Goal: Task Accomplishment & Management: Complete application form

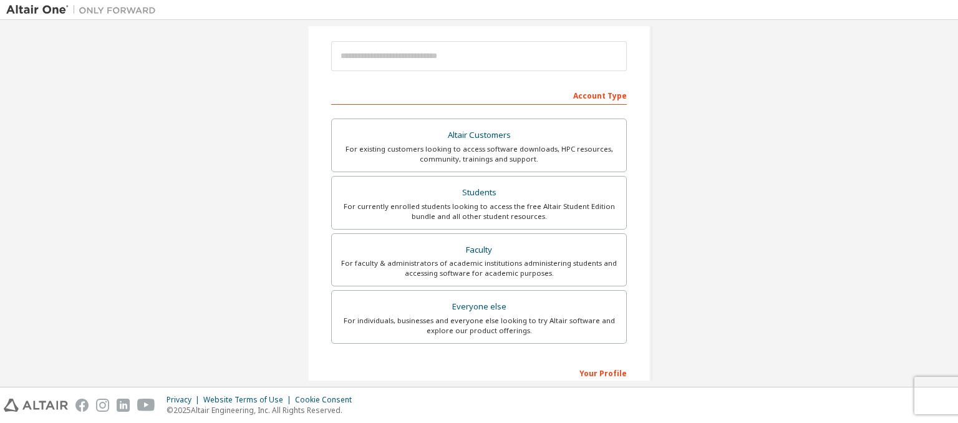
scroll to position [139, 0]
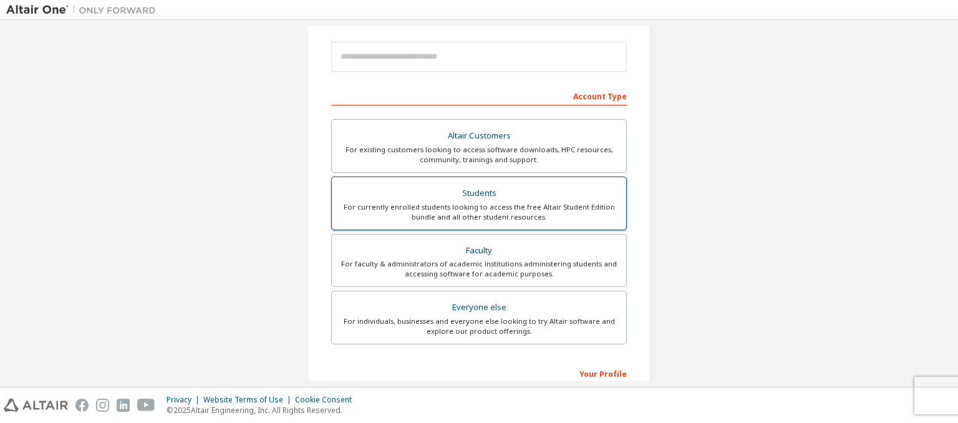
click at [462, 206] on div "For currently enrolled students looking to access the free Altair Student Editi…" at bounding box center [479, 212] width 280 height 20
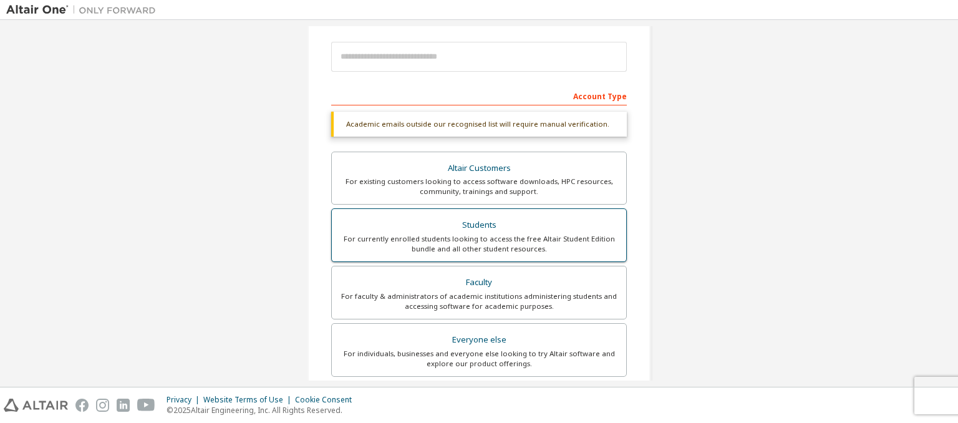
click at [457, 234] on div "For currently enrolled students looking to access the free Altair Student Editi…" at bounding box center [479, 244] width 280 height 20
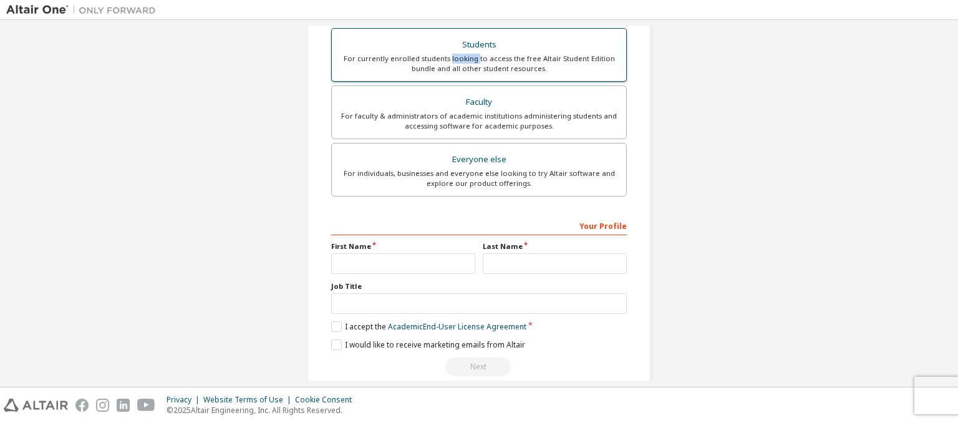
scroll to position [318, 0]
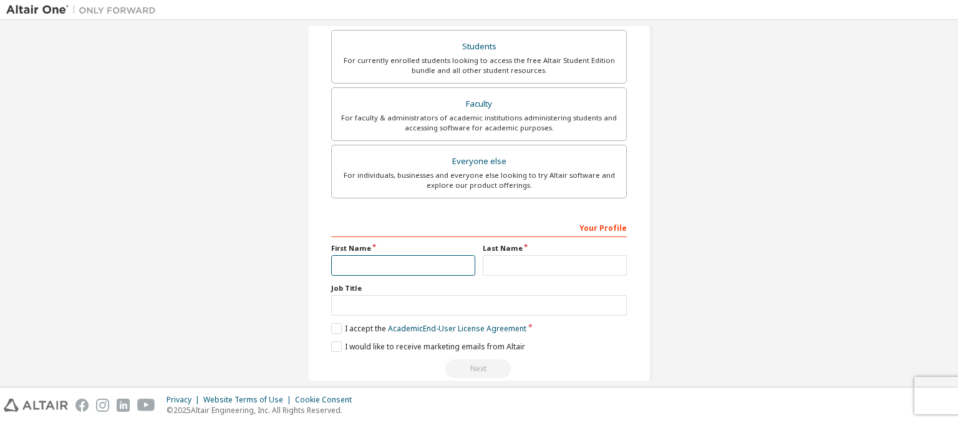
click at [349, 260] on input "text" at bounding box center [403, 265] width 144 height 21
click at [377, 257] on input "text" at bounding box center [403, 265] width 144 height 21
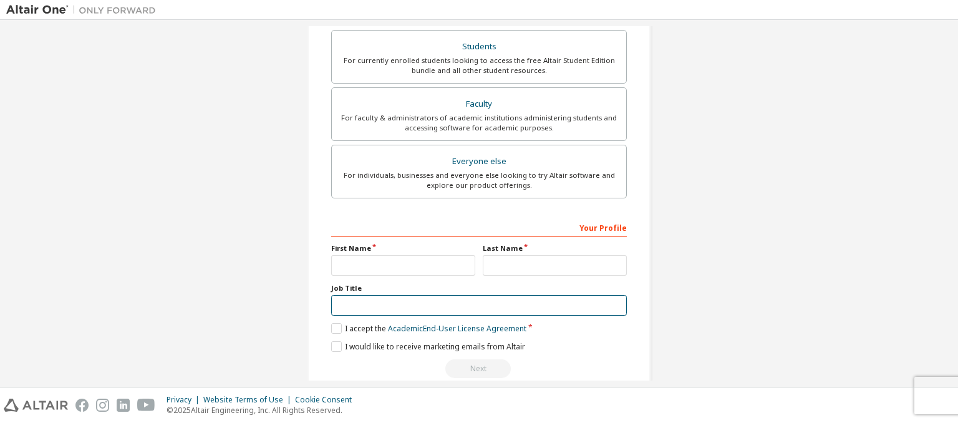
click at [337, 299] on input "text" at bounding box center [479, 305] width 296 height 21
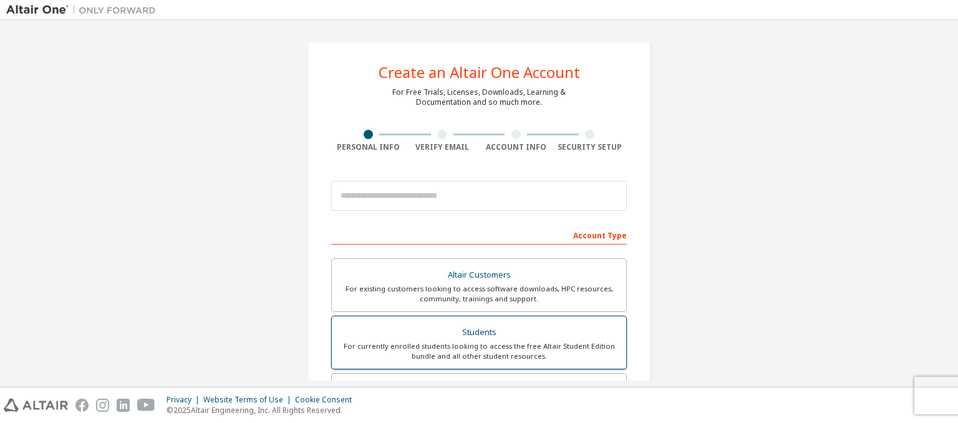
click at [457, 341] on div "For currently enrolled students looking to access the free Altair Student Editi…" at bounding box center [479, 351] width 280 height 20
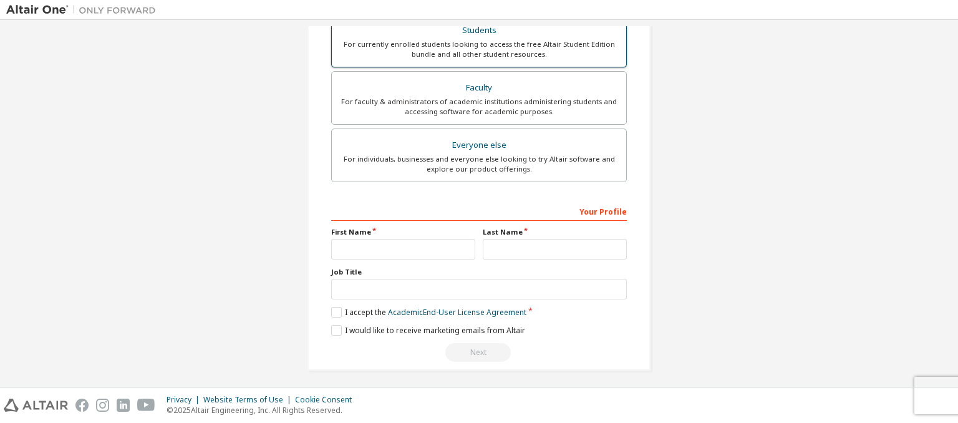
scroll to position [333, 0]
click at [359, 245] on input "text" at bounding box center [403, 250] width 144 height 21
type input "*****"
click at [510, 250] on input "text" at bounding box center [555, 250] width 144 height 21
type input "*****"
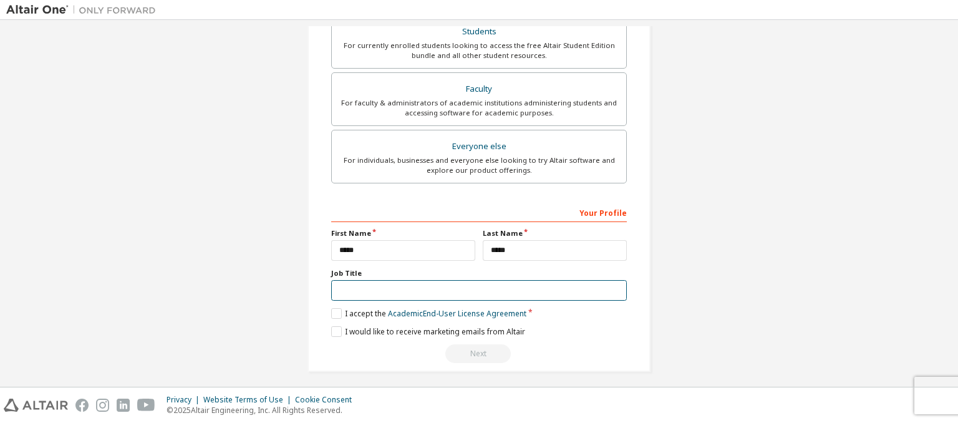
click at [352, 290] on input "text" at bounding box center [479, 290] width 296 height 21
type input "**********"
click at [336, 311] on label "I accept the Academic End-User License Agreement" at bounding box center [428, 313] width 195 height 11
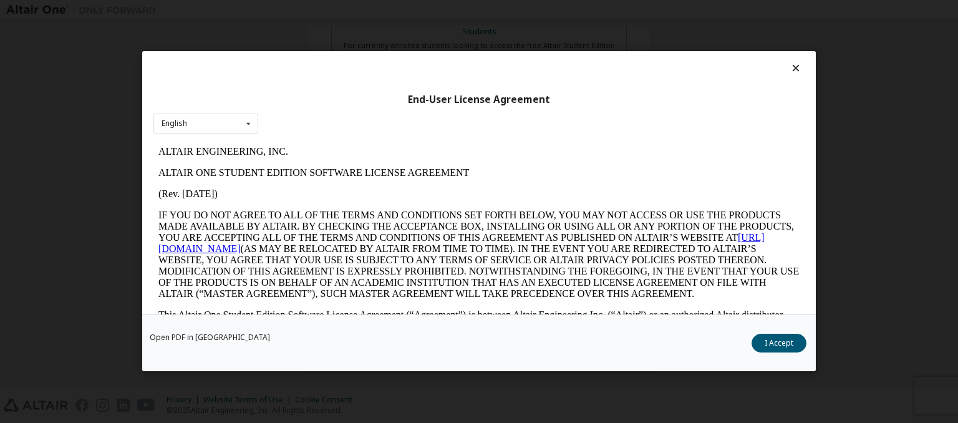
scroll to position [0, 0]
click at [786, 344] on button "I Accept" at bounding box center [779, 343] width 55 height 19
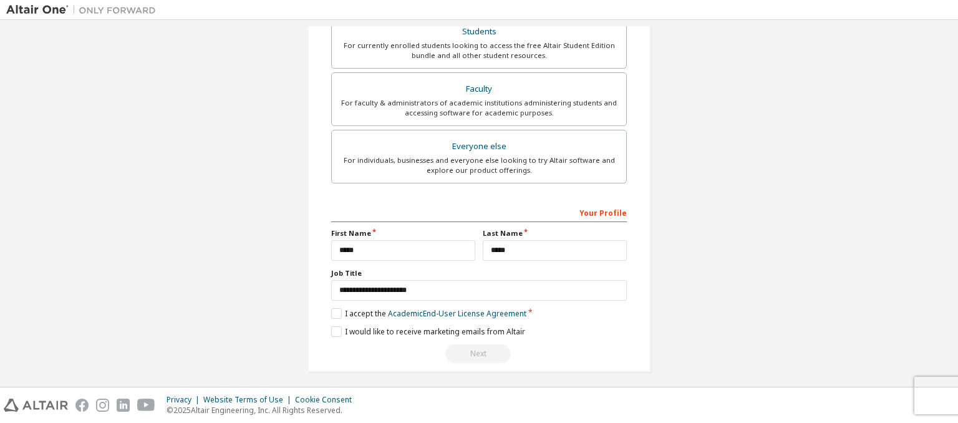
click at [475, 349] on div "Next" at bounding box center [479, 353] width 296 height 19
click at [477, 349] on div "Next" at bounding box center [479, 352] width 296 height 19
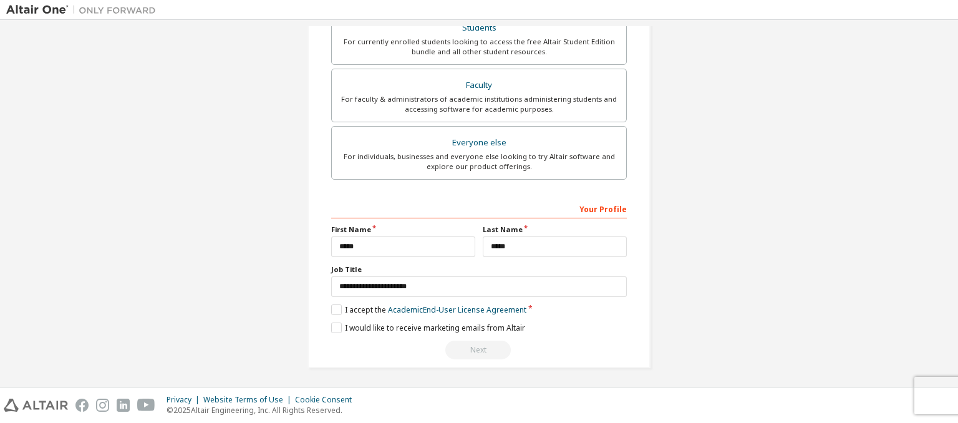
scroll to position [334, 0]
click at [460, 344] on div "Next" at bounding box center [479, 352] width 296 height 19
click at [480, 356] on div "Next" at bounding box center [479, 352] width 296 height 19
click at [475, 346] on div "Next" at bounding box center [479, 352] width 296 height 19
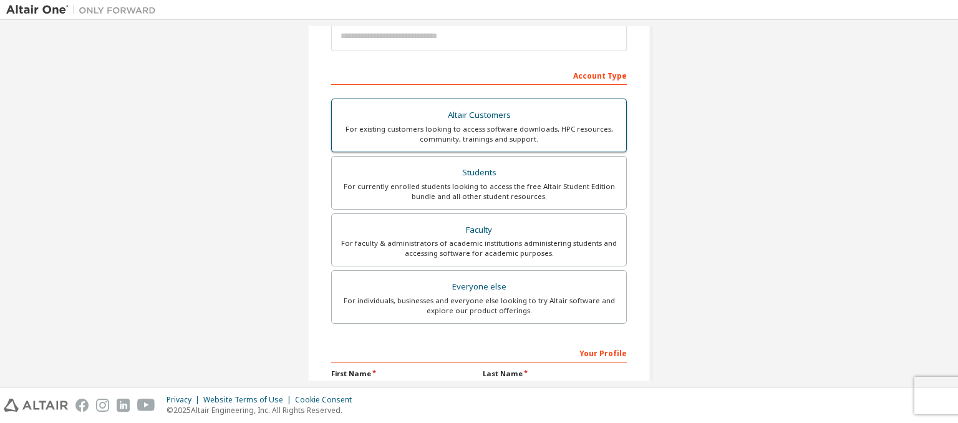
scroll to position [160, 0]
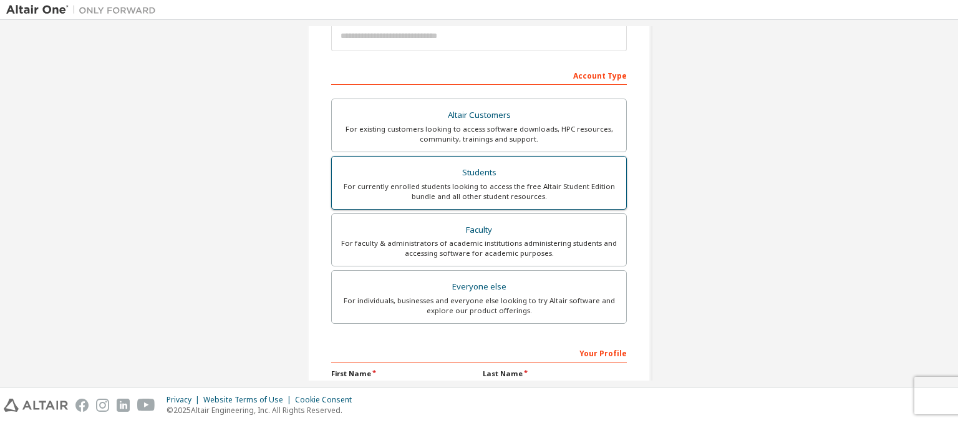
click at [459, 182] on div "For currently enrolled students looking to access the free Altair Student Editi…" at bounding box center [479, 192] width 280 height 20
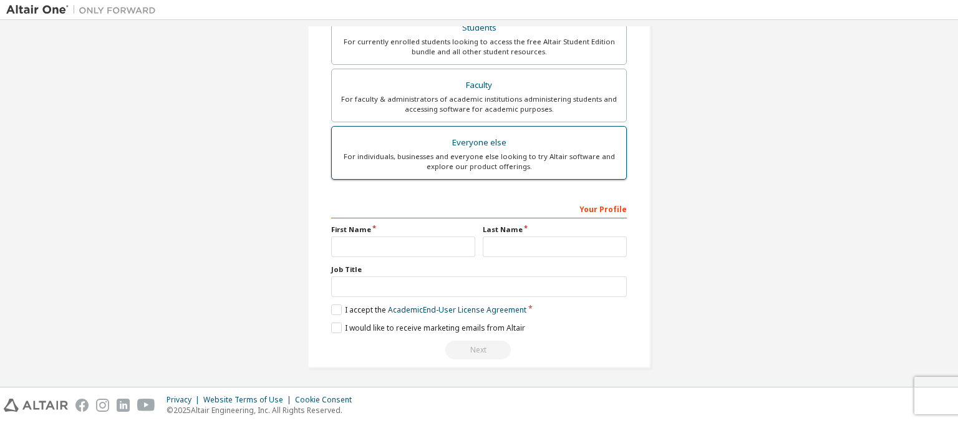
scroll to position [335, 0]
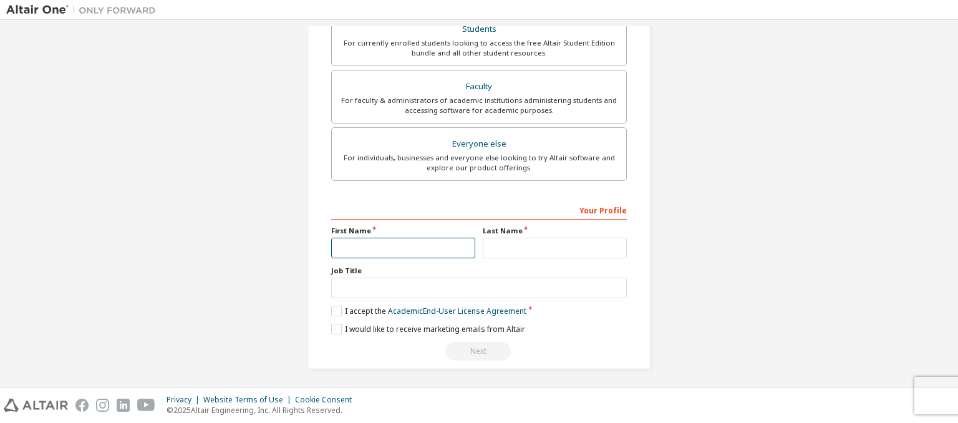
click at [339, 240] on input "text" at bounding box center [403, 248] width 144 height 21
type input "*****"
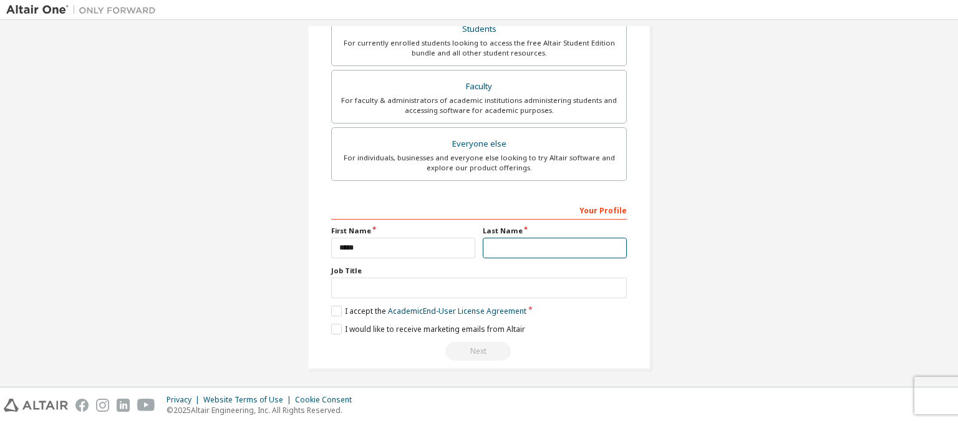
click at [519, 245] on input "text" at bounding box center [555, 248] width 144 height 21
type input "*****"
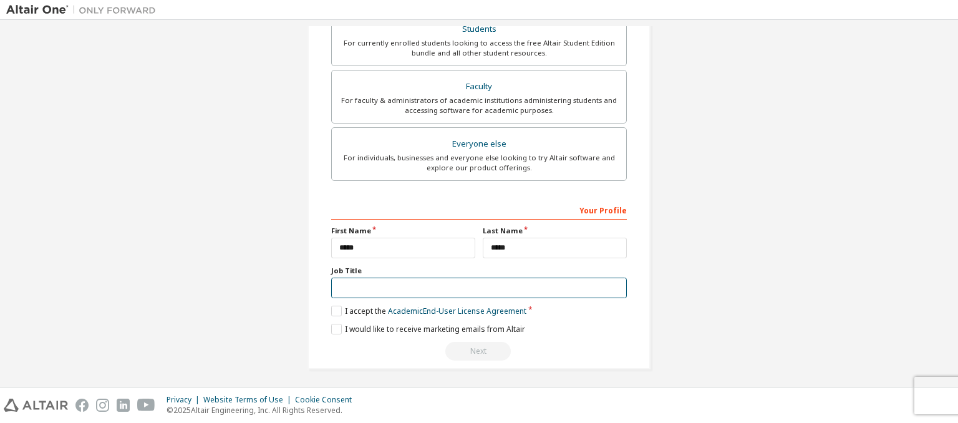
click at [344, 280] on input "text" at bounding box center [479, 288] width 296 height 21
type input "**********"
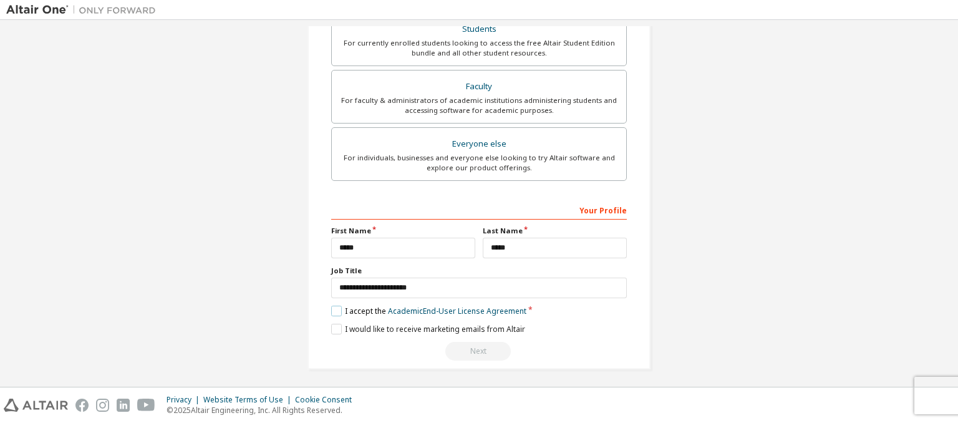
click at [334, 308] on label "I accept the Academic End-User License Agreement" at bounding box center [428, 311] width 195 height 11
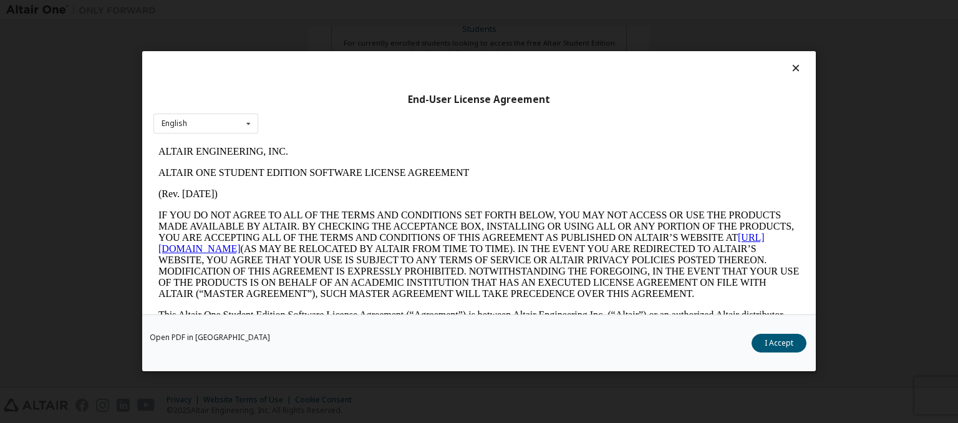
scroll to position [0, 0]
click at [218, 252] on link "https://altairone.com" at bounding box center [461, 243] width 606 height 22
click at [250, 123] on icon at bounding box center [249, 123] width 16 height 19
click at [202, 338] on link "Open PDF in New Tab" at bounding box center [210, 337] width 120 height 7
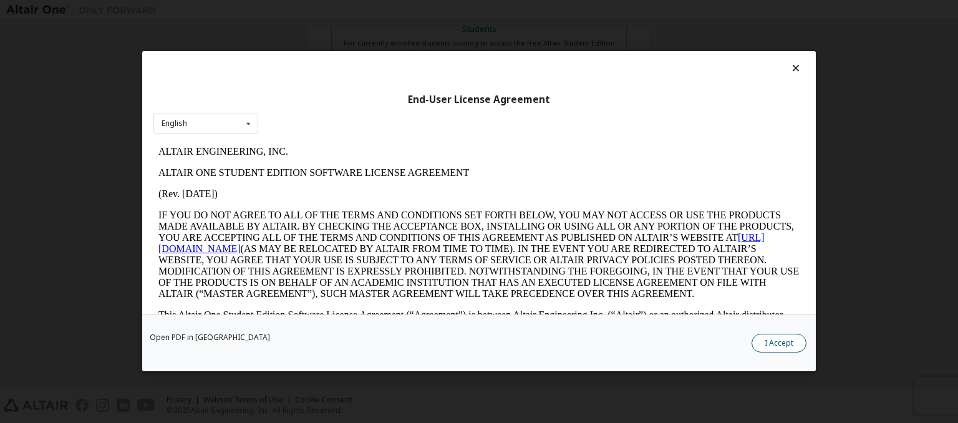
click at [776, 341] on button "I Accept" at bounding box center [779, 343] width 55 height 19
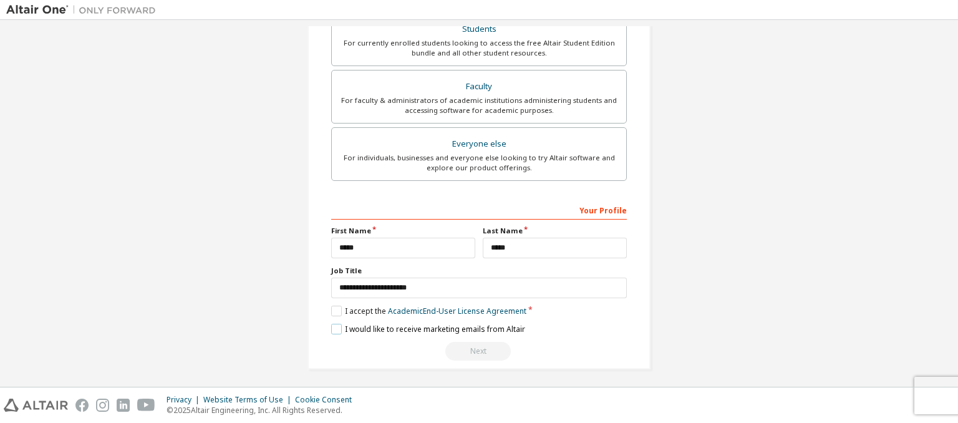
click at [334, 324] on label "I would like to receive marketing emails from Altair" at bounding box center [428, 329] width 194 height 11
click at [471, 348] on div "Next" at bounding box center [479, 351] width 296 height 19
click at [605, 210] on div "Your Profile" at bounding box center [479, 210] width 296 height 20
click at [521, 47] on div "For currently enrolled students looking to access the free Altair Student Editi…" at bounding box center [479, 48] width 280 height 20
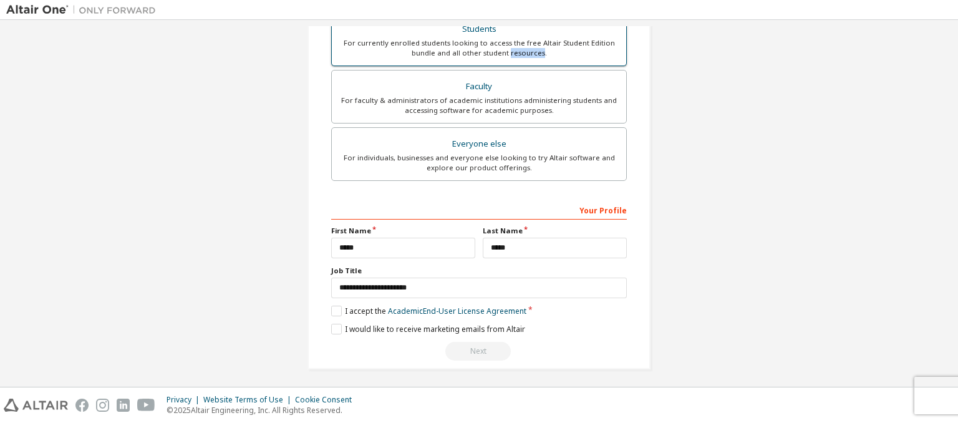
click at [521, 47] on div "For currently enrolled students looking to access the free Altair Student Editi…" at bounding box center [479, 48] width 280 height 20
click at [332, 328] on label "I would like to receive marketing emails from Altair" at bounding box center [428, 329] width 194 height 11
click at [487, 47] on div "For currently enrolled students looking to access the free Altair Student Editi…" at bounding box center [479, 48] width 280 height 20
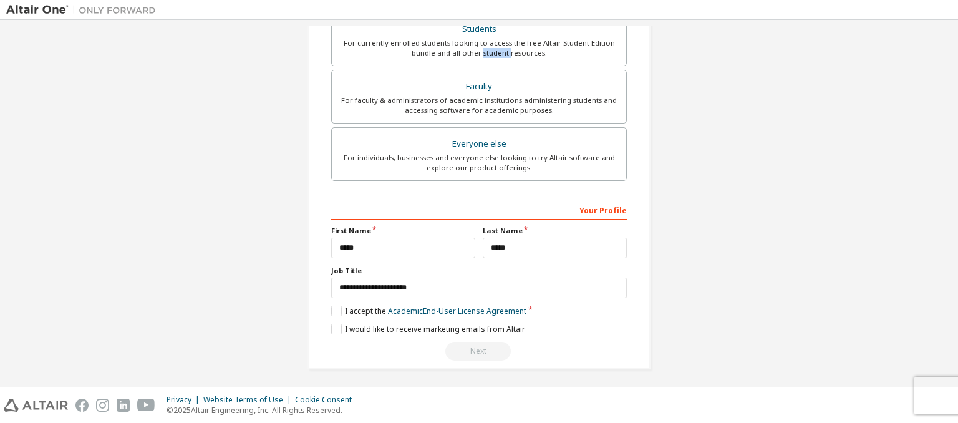
click at [50, 401] on img at bounding box center [36, 405] width 64 height 13
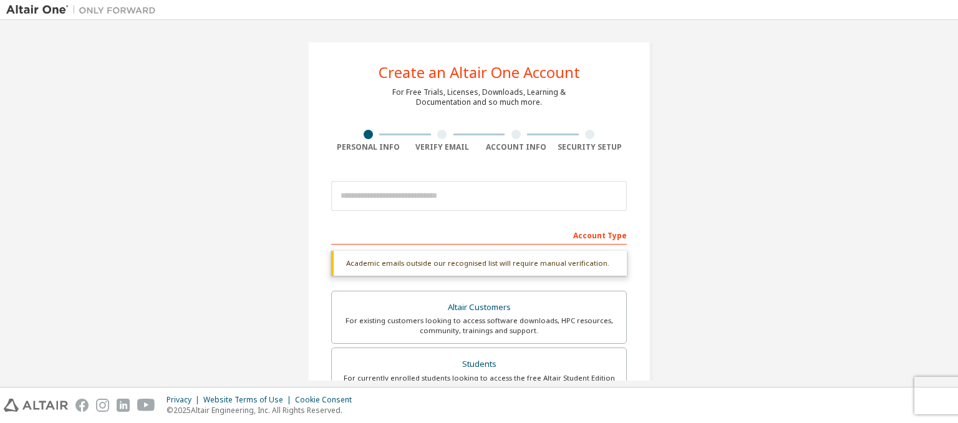
click at [455, 143] on div "Verify Email" at bounding box center [443, 147] width 74 height 10
click at [439, 134] on div at bounding box center [441, 134] width 9 height 9
click at [385, 197] on input "email" at bounding box center [479, 196] width 296 height 30
type input "**********"
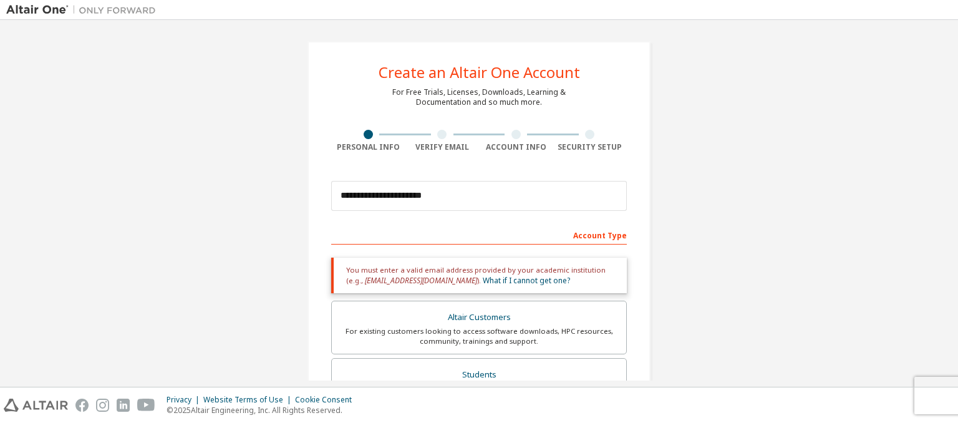
click at [422, 276] on span "[EMAIL_ADDRESS][DOMAIN_NAME]" at bounding box center [421, 280] width 112 height 11
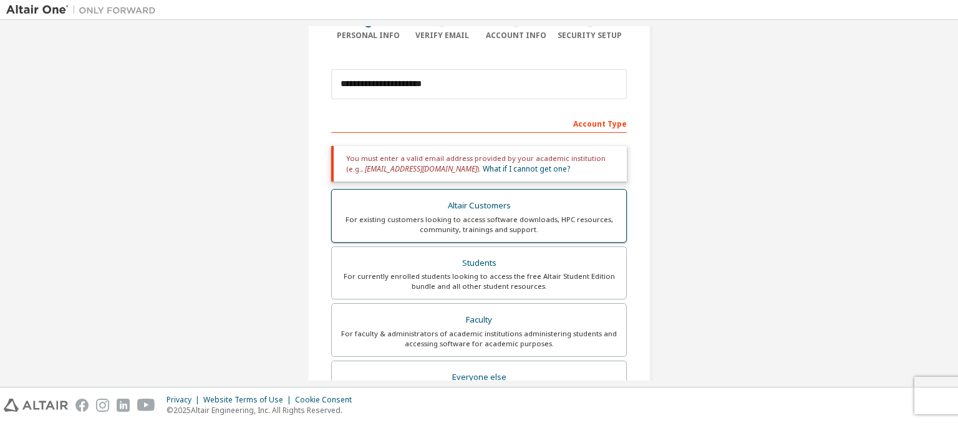
scroll to position [111, 0]
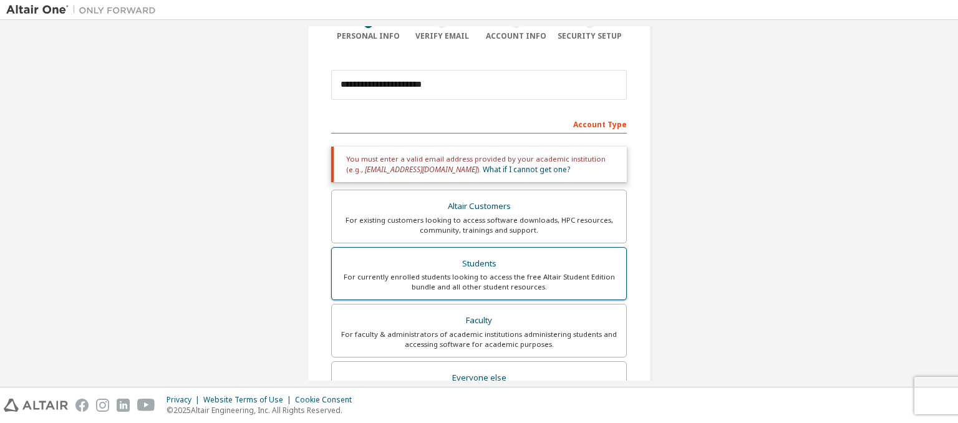
click at [429, 276] on div "For currently enrolled students looking to access the free Altair Student Editi…" at bounding box center [479, 282] width 280 height 20
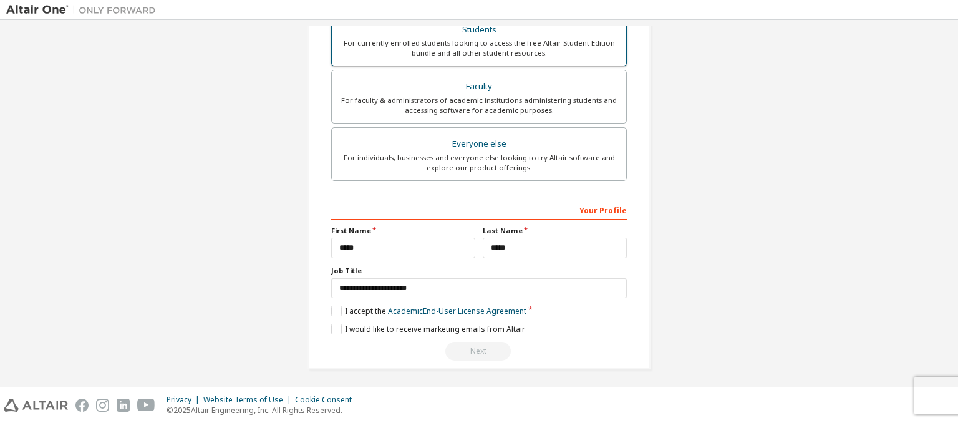
scroll to position [344, 0]
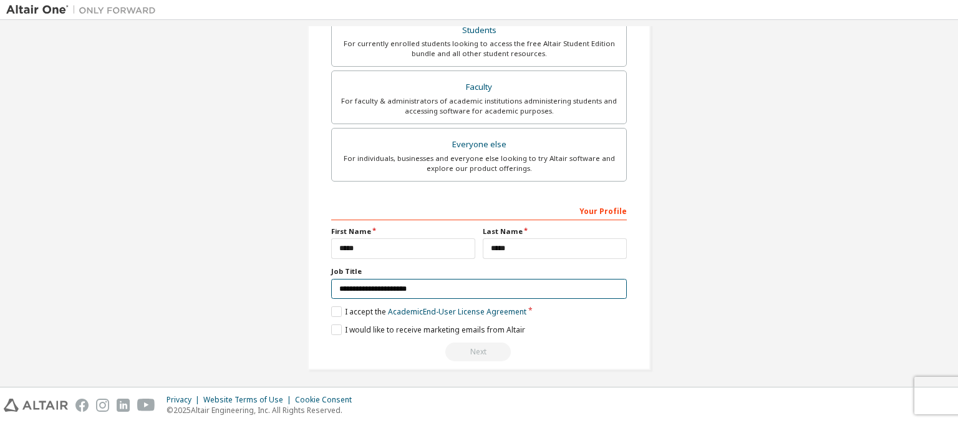
click at [427, 286] on input "**********" at bounding box center [479, 289] width 296 height 21
type input "*"
type input "**"
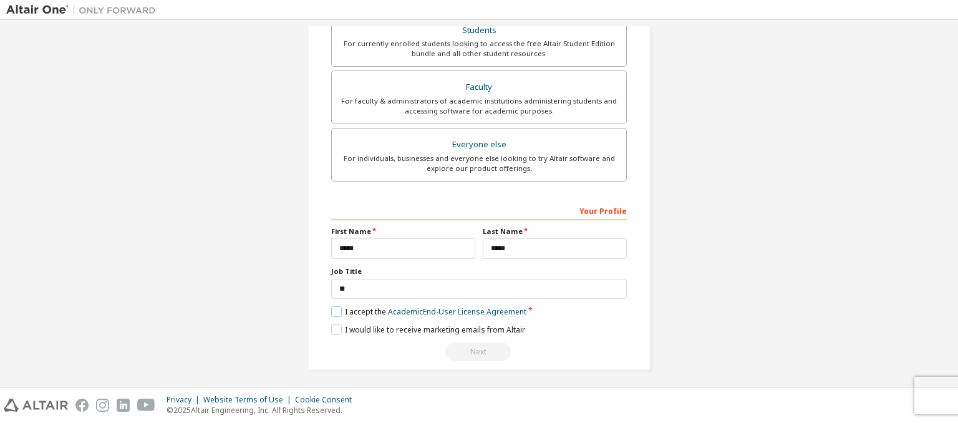
click at [333, 309] on label "I accept the Academic End-User License Agreement" at bounding box center [428, 311] width 195 height 11
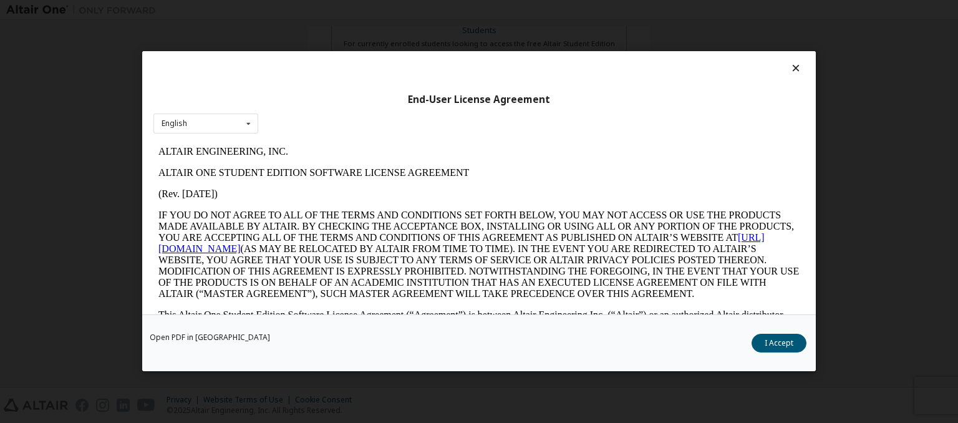
scroll to position [0, 0]
click at [786, 345] on button "I Accept" at bounding box center [779, 343] width 55 height 19
